Goal: Information Seeking & Learning: Understand process/instructions

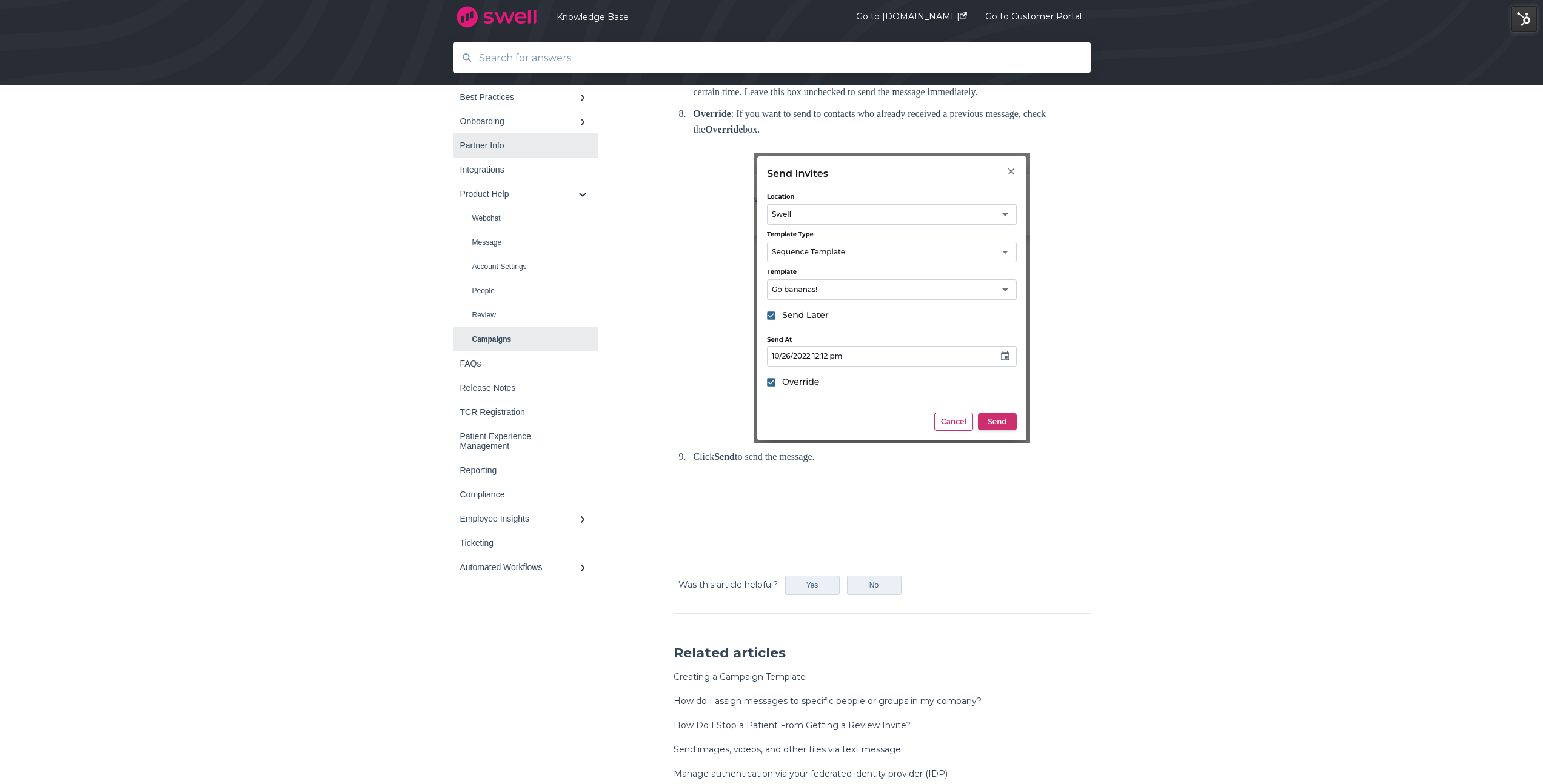
scroll to position [848, 0]
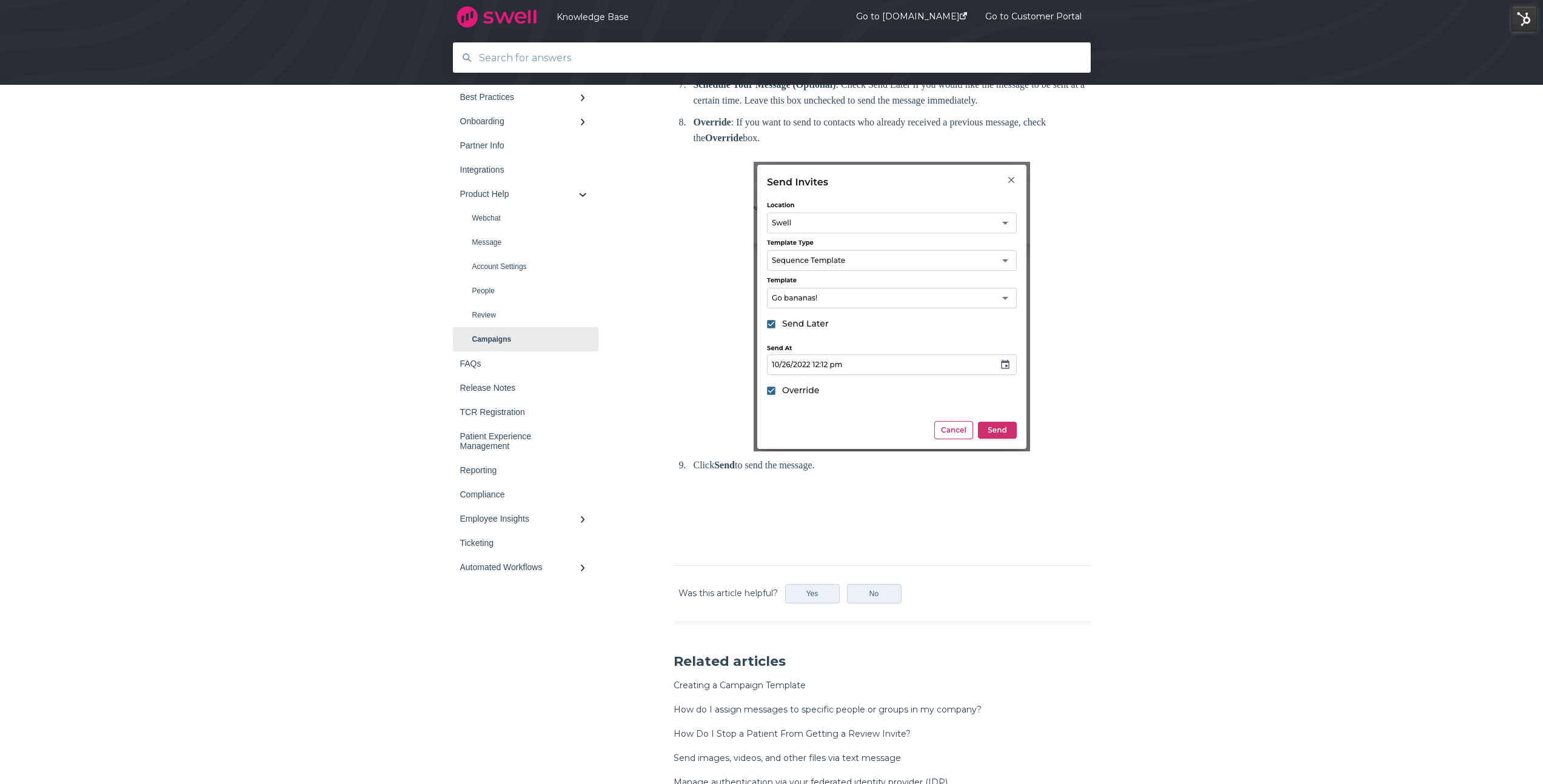
click at [567, 51] on input "text" at bounding box center [772, 58] width 601 height 26
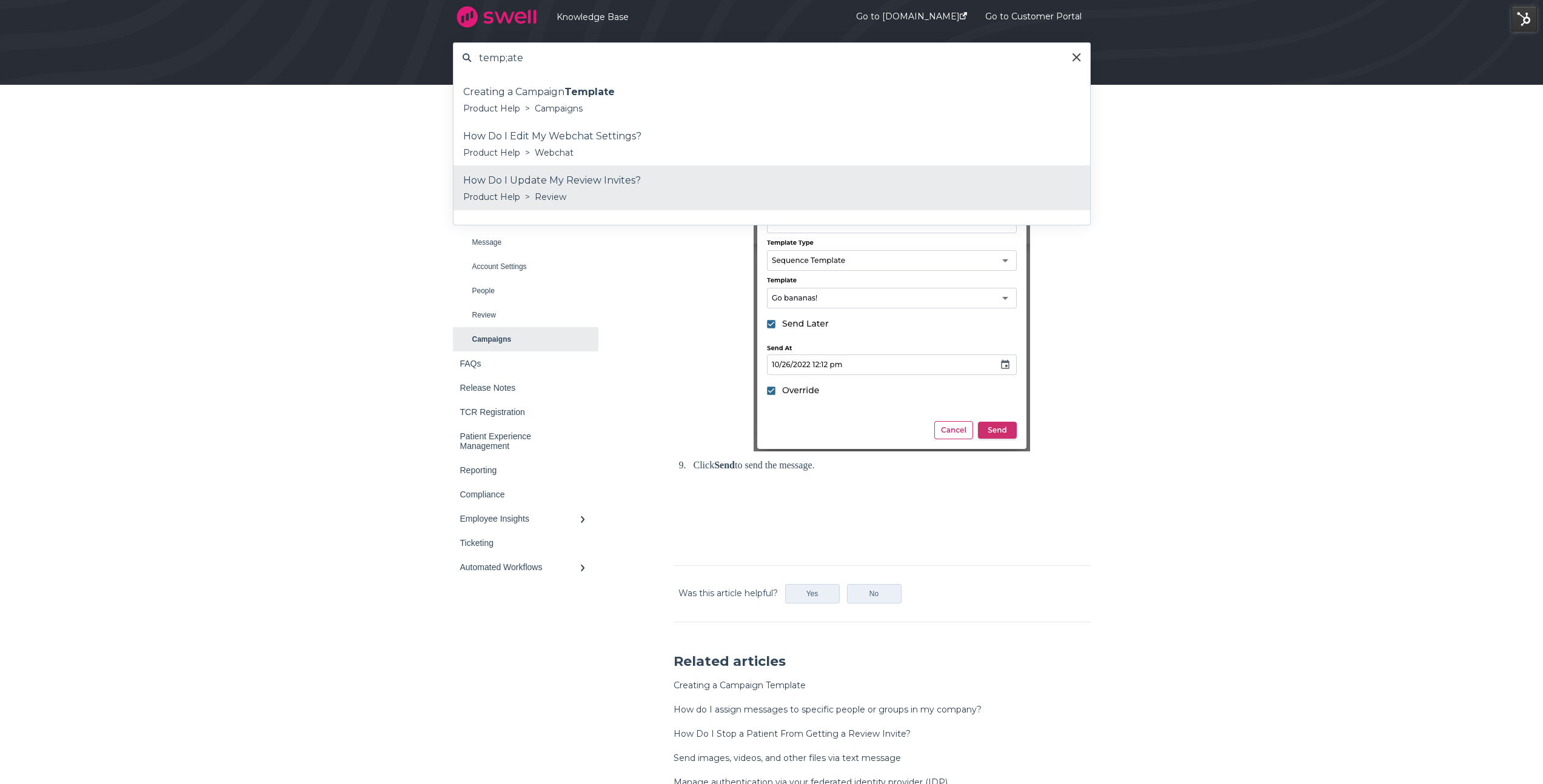
type input "temp;ate"
click at [569, 188] on div "How Do I Update My Review Invites?" at bounding box center [772, 180] width 617 height 18
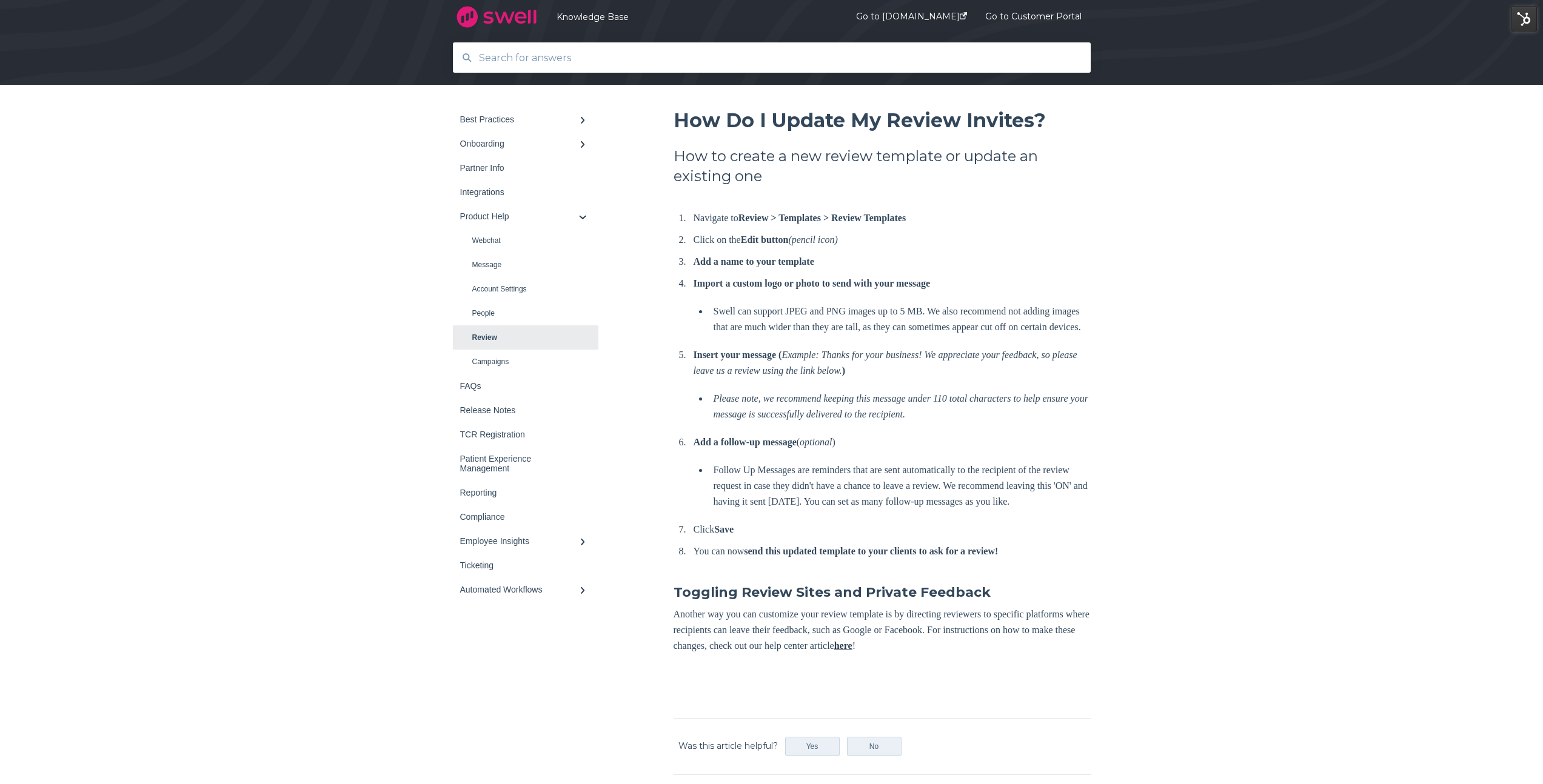
scroll to position [122, 0]
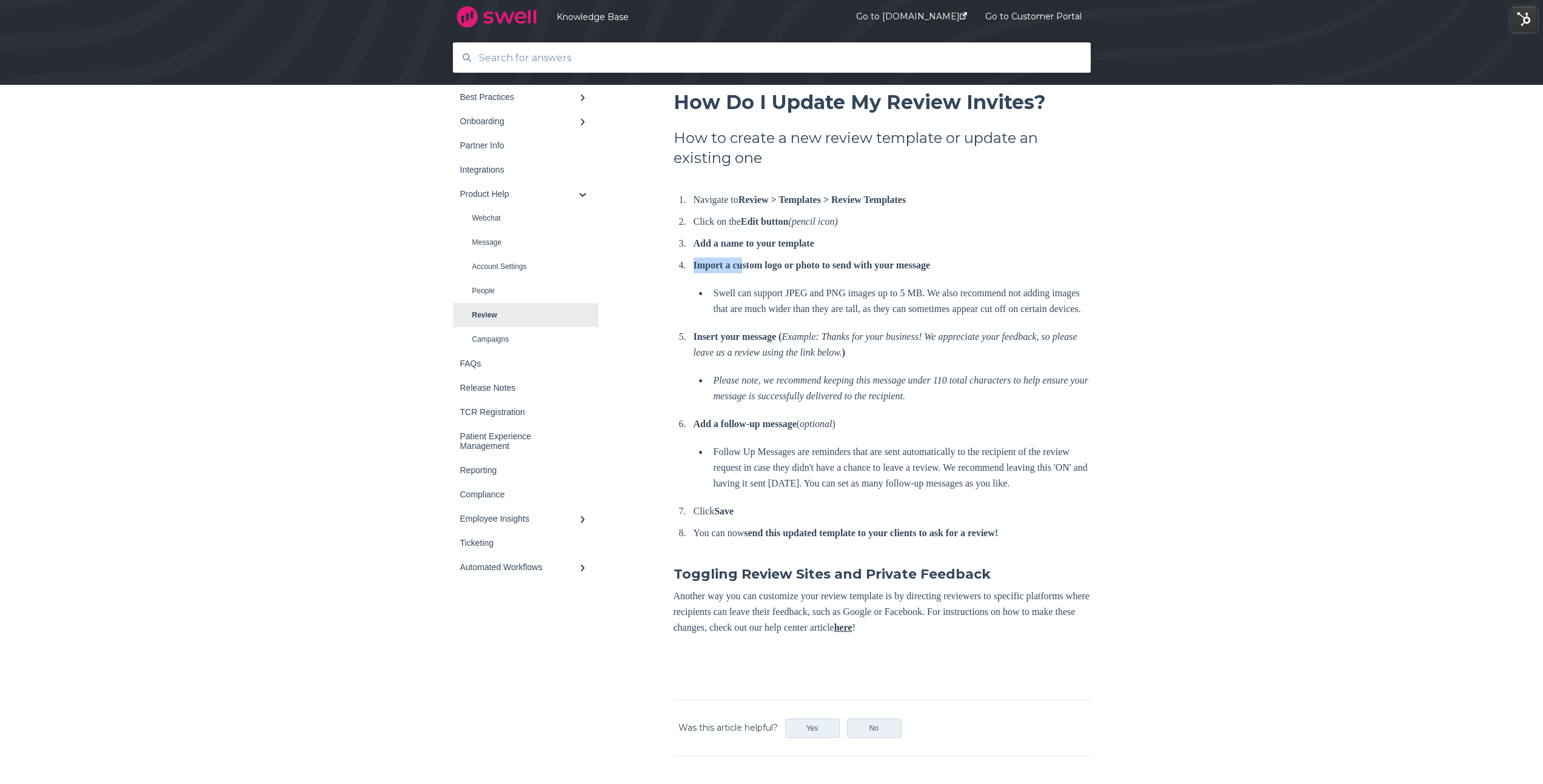
drag, startPoint x: 749, startPoint y: 261, endPoint x: 905, endPoint y: 256, distance: 156.1
click at [905, 256] on ol "Navigate to Review > Templates > Review Templates Click on the Edit button (pen…" at bounding box center [884, 366] width 412 height 349
click at [909, 256] on ol "Navigate to Review > Templates > Review Templates Click on the Edit button (pen…" at bounding box center [884, 366] width 412 height 349
click at [908, 260] on strong "Import a custom logo or photo to send with your message" at bounding box center [812, 265] width 237 height 10
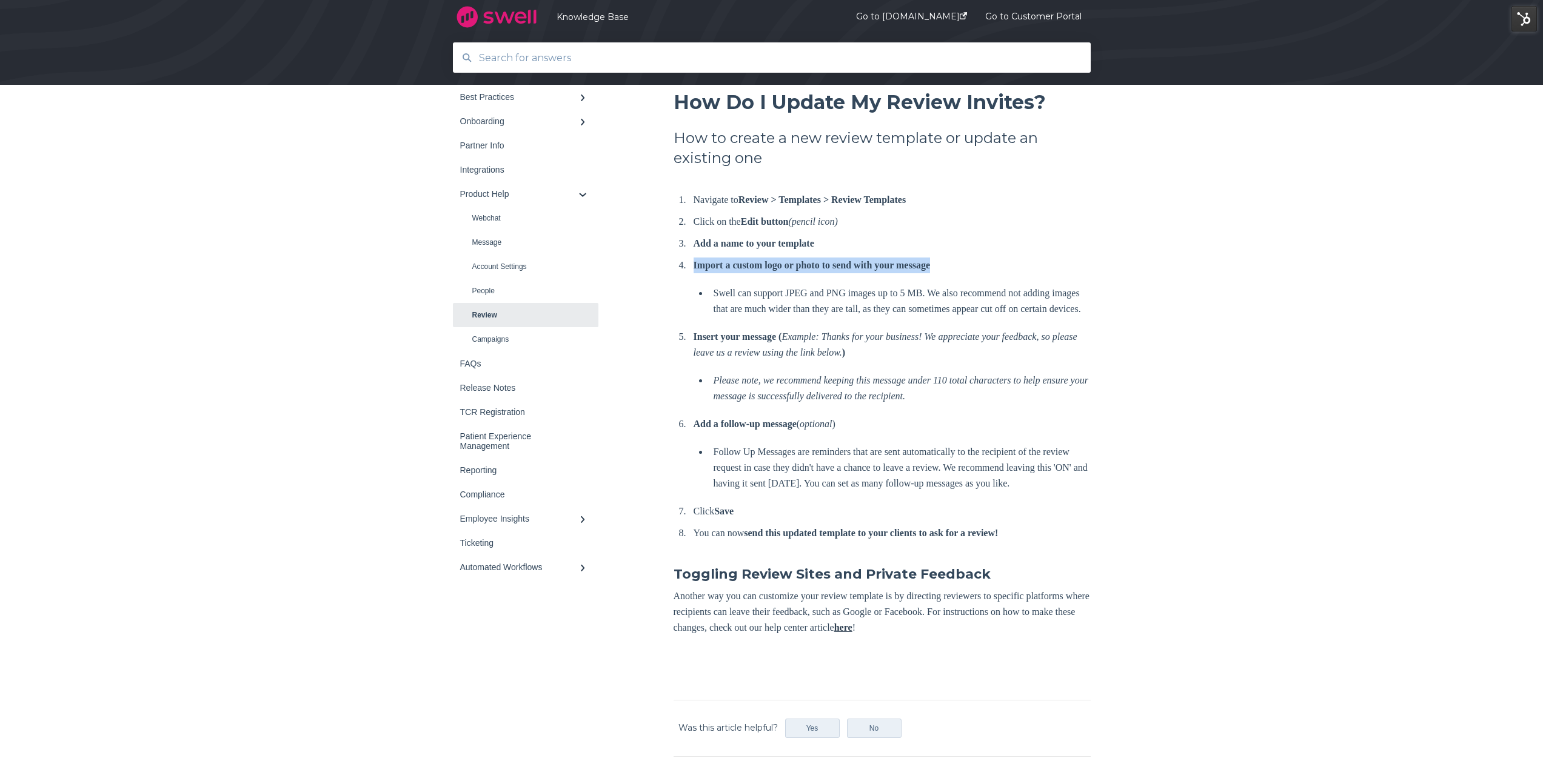
click at [908, 260] on strong "Import a custom logo or photo to send with your message" at bounding box center [812, 265] width 237 height 10
click at [857, 292] on p "Swell can support JPEG and PNG images up to 5 MB. We also recommend not adding …" at bounding box center [901, 301] width 377 height 32
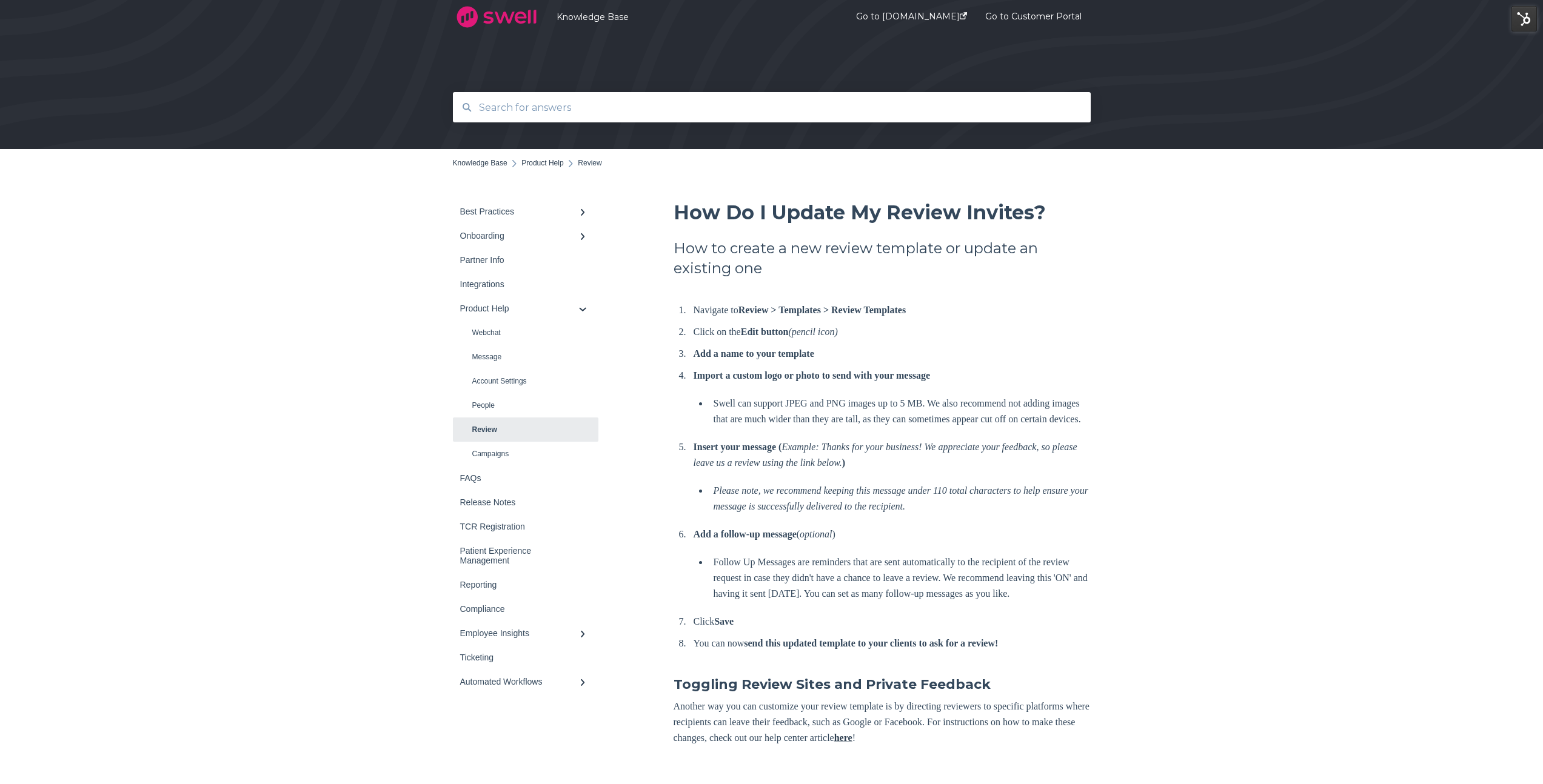
scroll to position [0, 0]
